Goal: Task Accomplishment & Management: Manage account settings

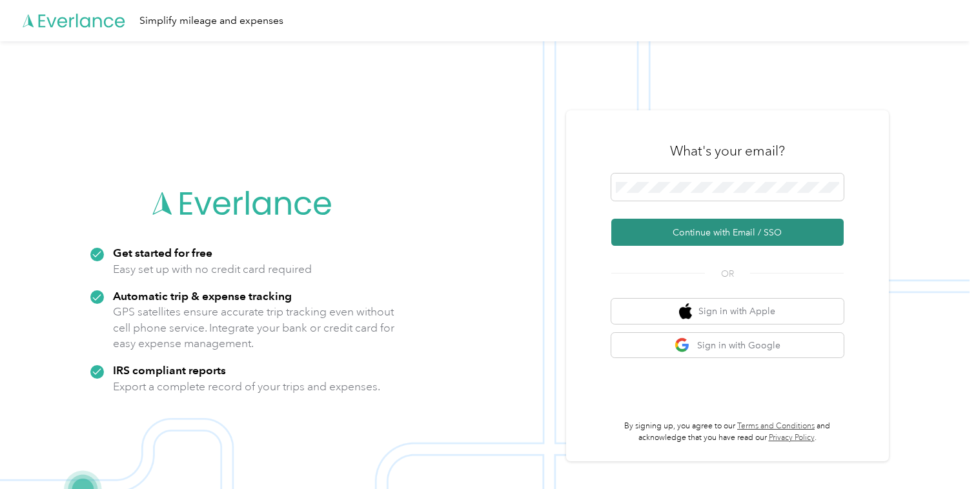
click at [671, 232] on button "Continue with Email / SSO" at bounding box center [727, 232] width 232 height 27
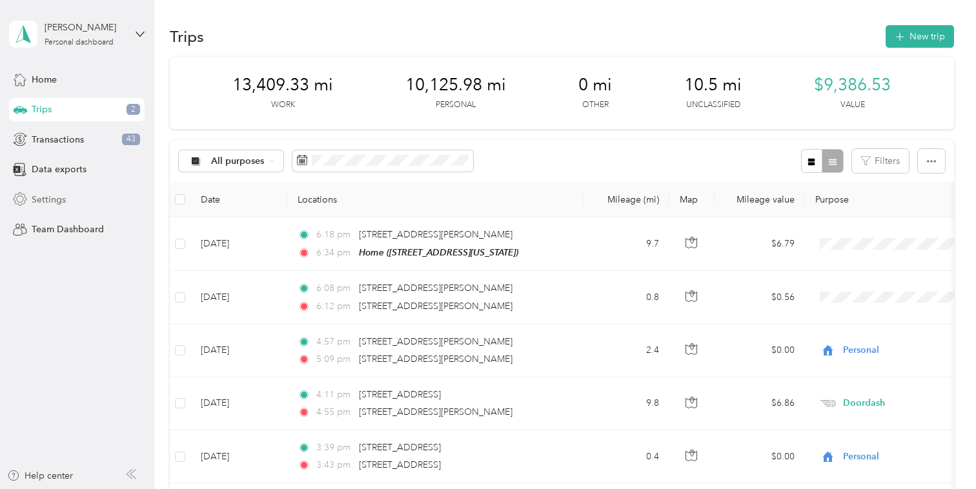
click at [87, 205] on div "Settings" at bounding box center [77, 199] width 136 height 23
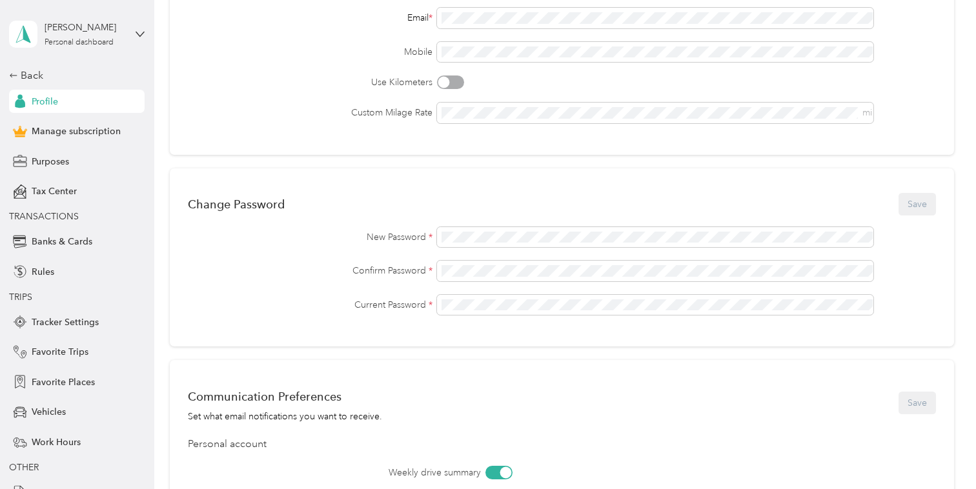
scroll to position [209, 0]
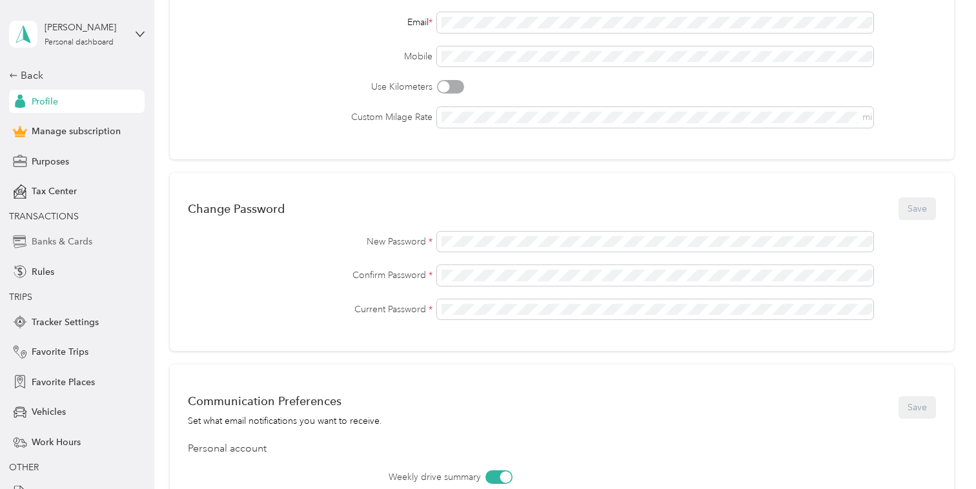
click at [60, 247] on span "Banks & Cards" at bounding box center [62, 242] width 61 height 14
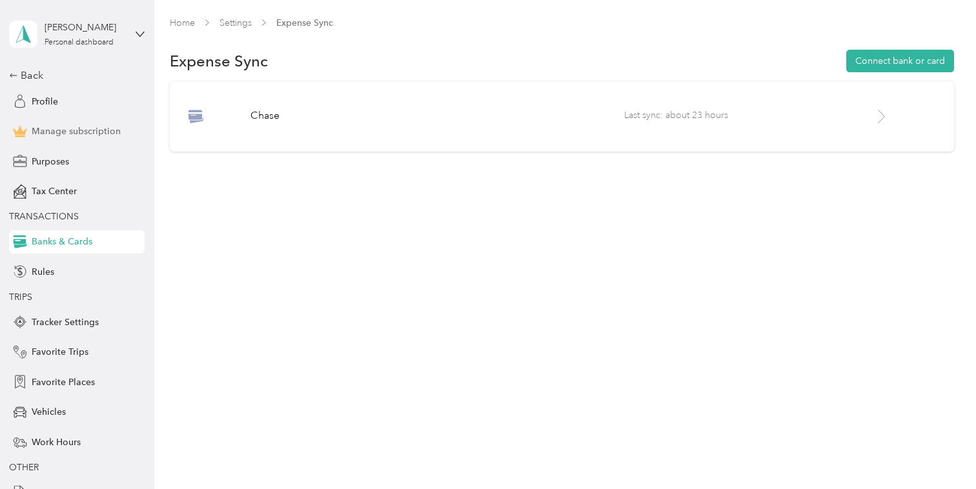
click at [75, 133] on span "Manage subscription" at bounding box center [76, 132] width 89 height 14
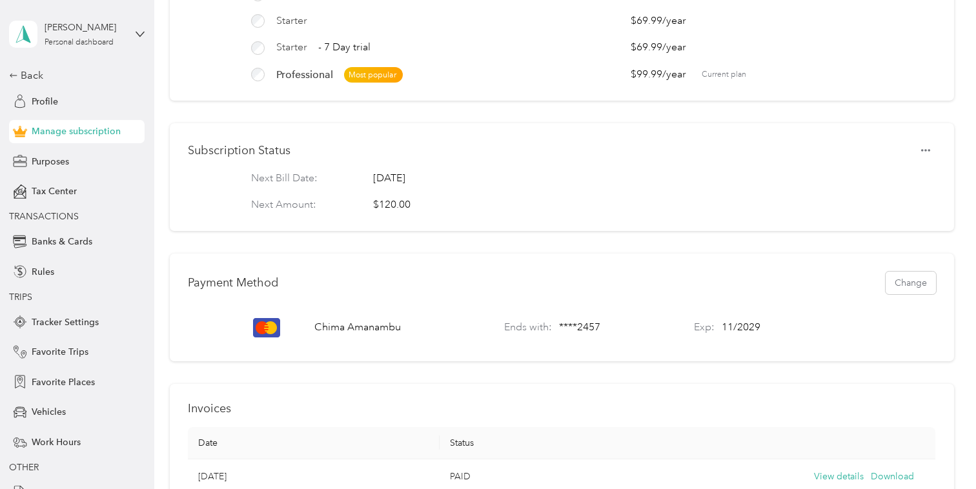
scroll to position [190, 0]
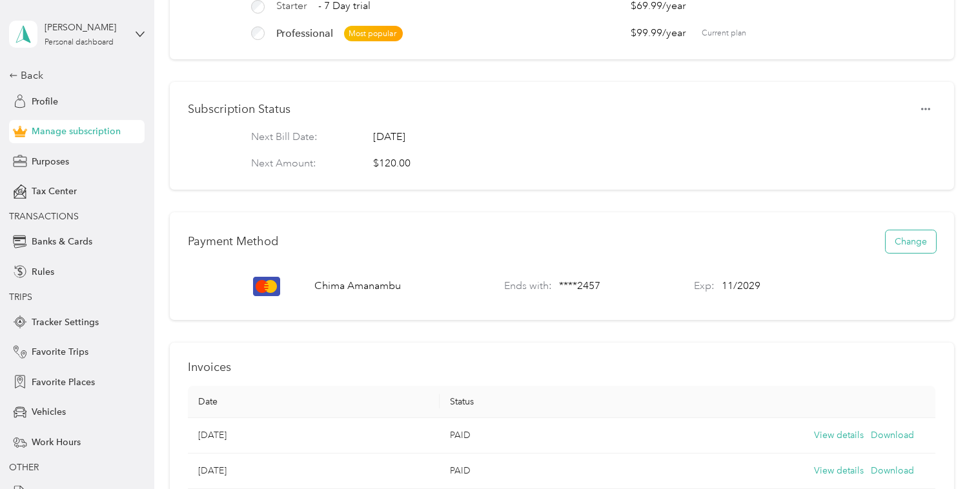
click at [904, 238] on button "Change" at bounding box center [911, 241] width 50 height 23
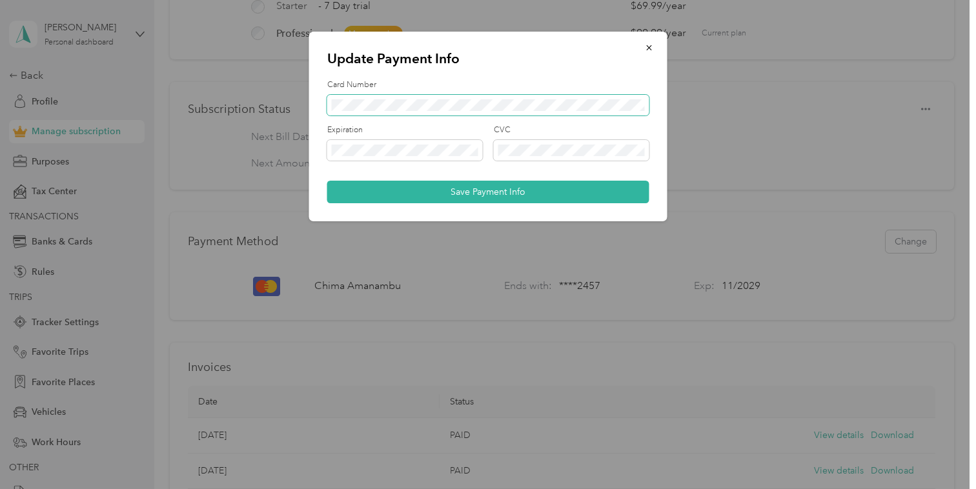
click at [570, 112] on span at bounding box center [488, 105] width 322 height 21
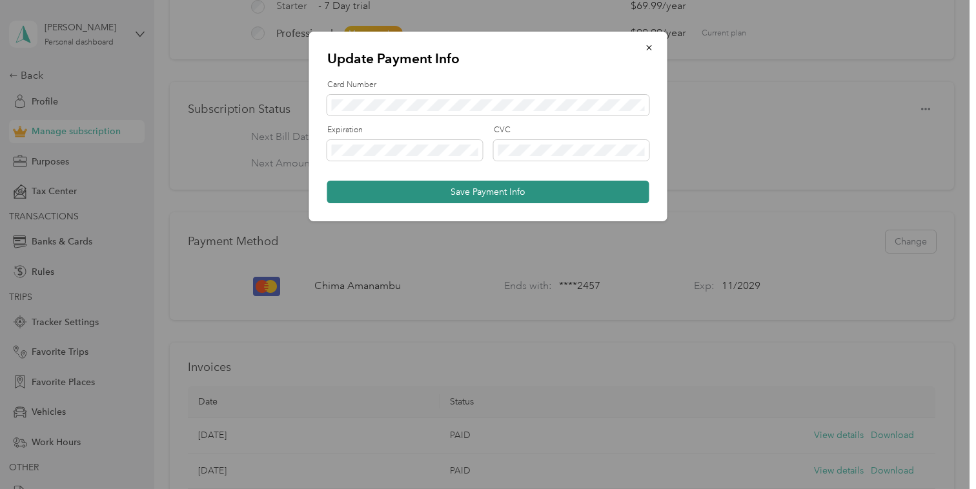
click at [522, 192] on button "Save Payment Info" at bounding box center [488, 192] width 322 height 23
